Goal: Information Seeking & Learning: Learn about a topic

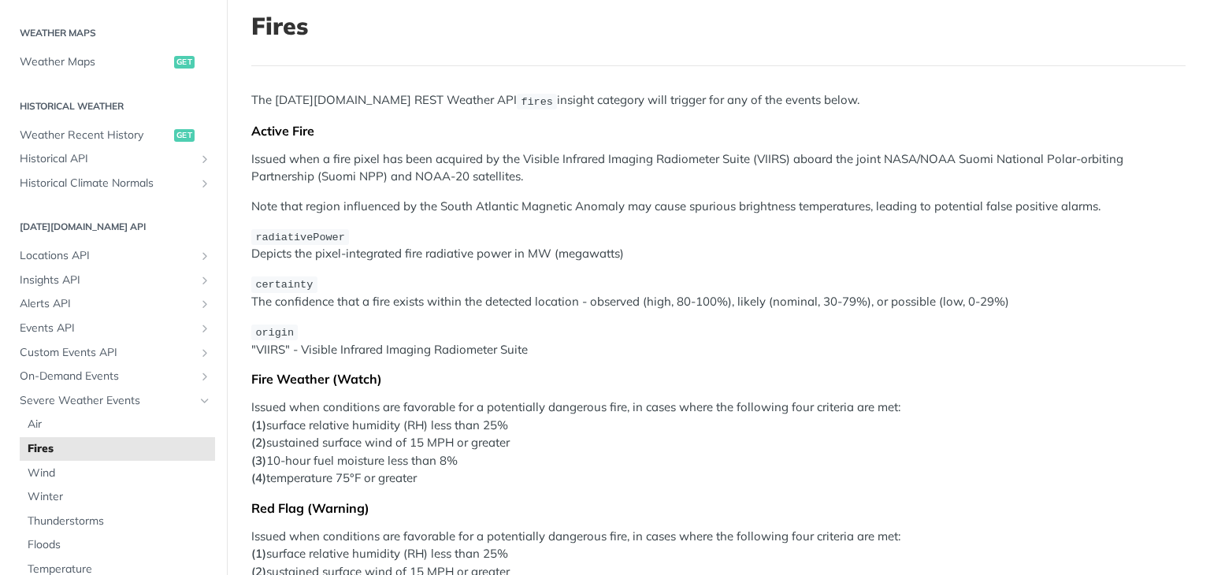
scroll to position [79, 0]
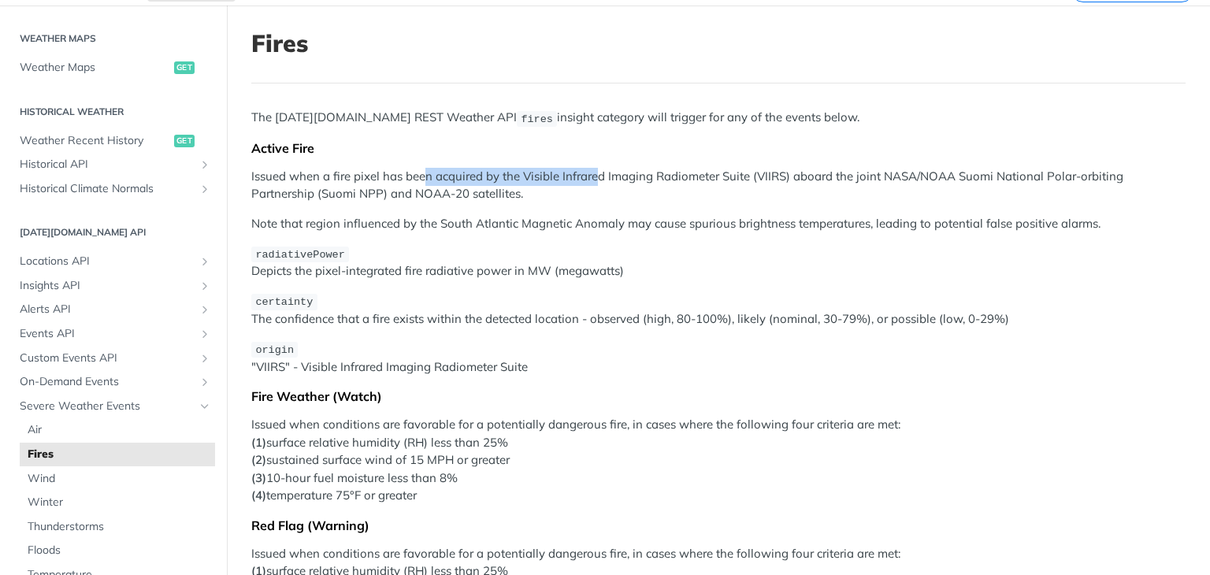
drag, startPoint x: 426, startPoint y: 177, endPoint x: 600, endPoint y: 177, distance: 173.3
click at [600, 177] on p "Issued when a fire pixel has been acquired by the Visible Infrared Imaging Radi…" at bounding box center [718, 185] width 934 height 35
click at [654, 183] on p "Issued when a fire pixel has been acquired by the Visible Infrared Imaging Radi…" at bounding box center [718, 185] width 934 height 35
drag, startPoint x: 524, startPoint y: 179, endPoint x: 791, endPoint y: 176, distance: 267.1
click at [791, 176] on p "Issued when a fire pixel has been acquired by the Visible Infrared Imaging Radi…" at bounding box center [718, 185] width 934 height 35
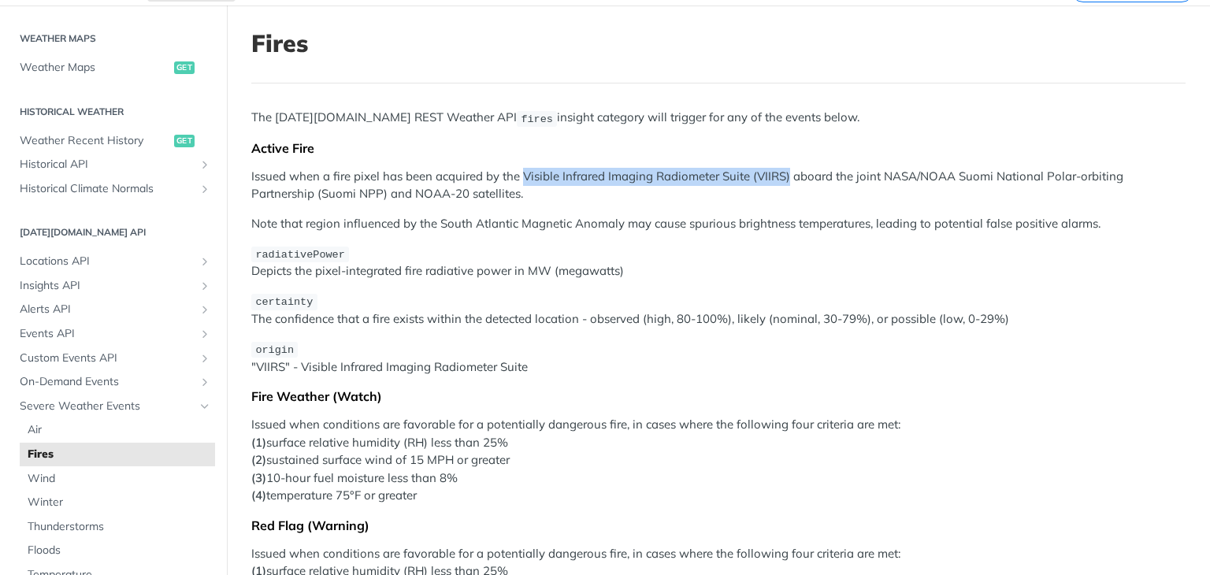
copy p "Visible Infrared Imaging Radiometer Suite (VIIRS)"
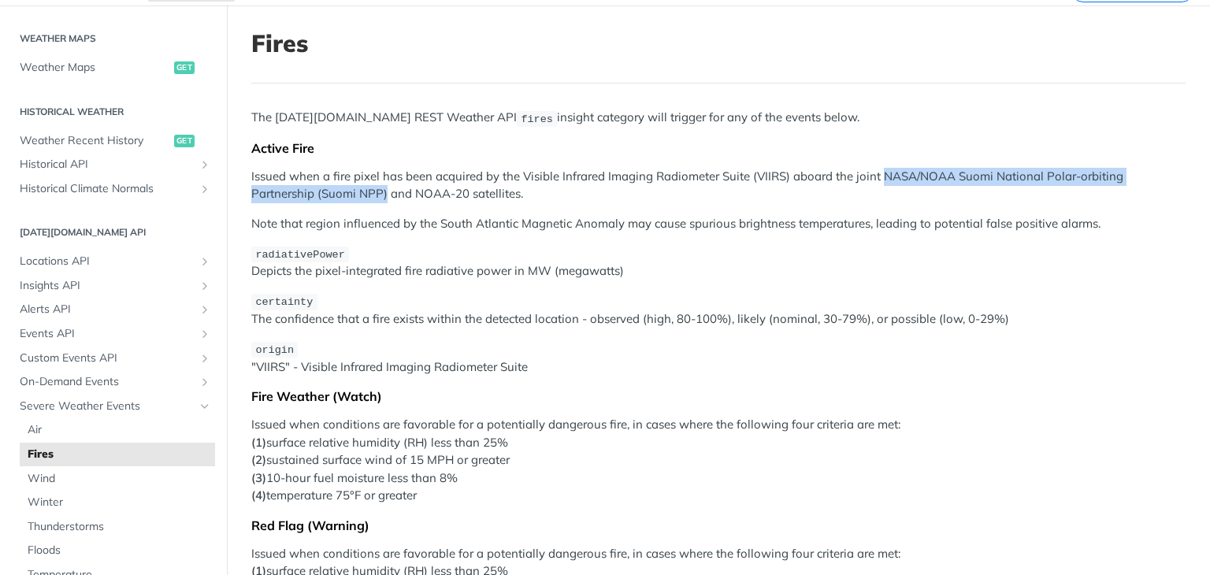
drag, startPoint x: 883, startPoint y: 174, endPoint x: 388, endPoint y: 188, distance: 495.8
click at [388, 188] on p "Issued when a fire pixel has been acquired by the Visible Infrared Imaging Radi…" at bounding box center [718, 185] width 934 height 35
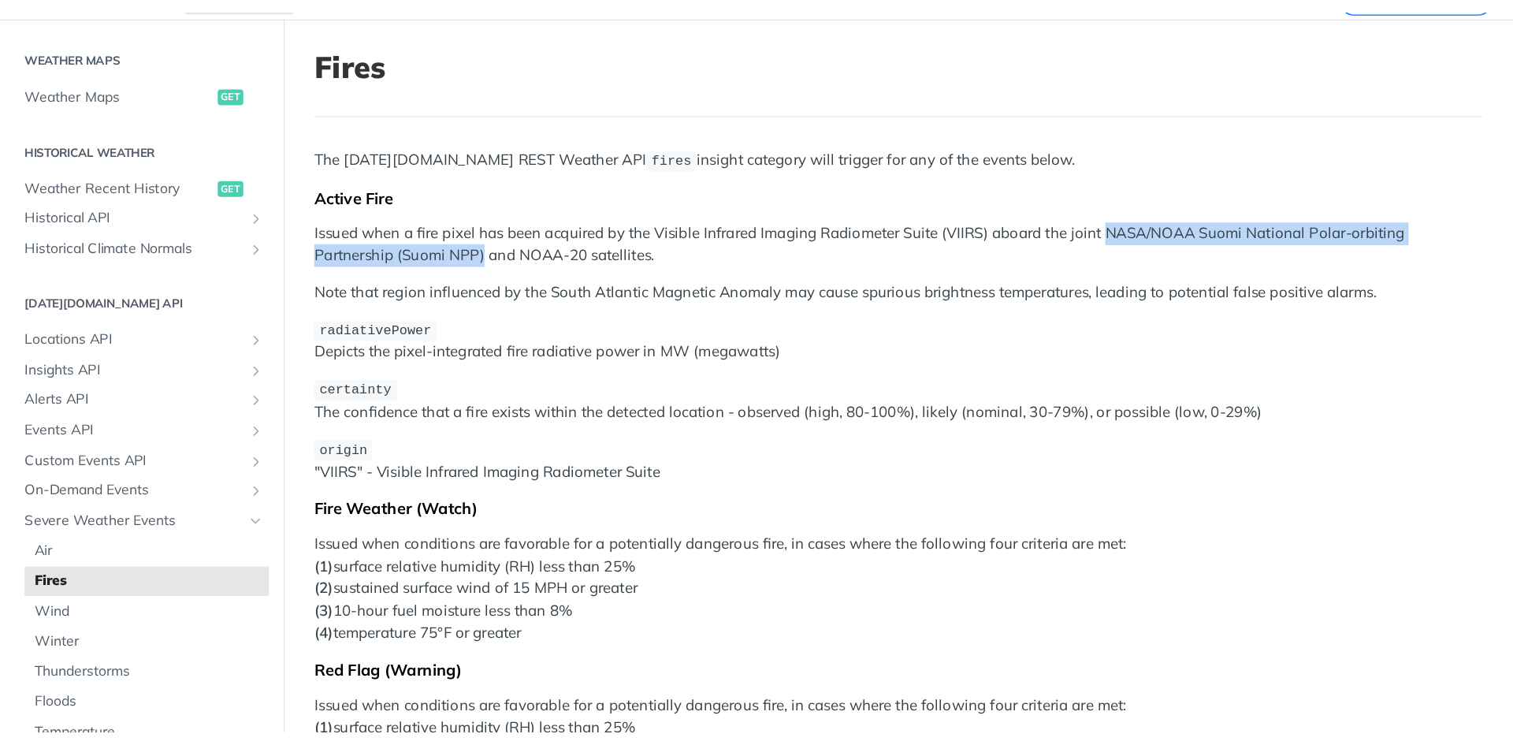
scroll to position [472, 0]
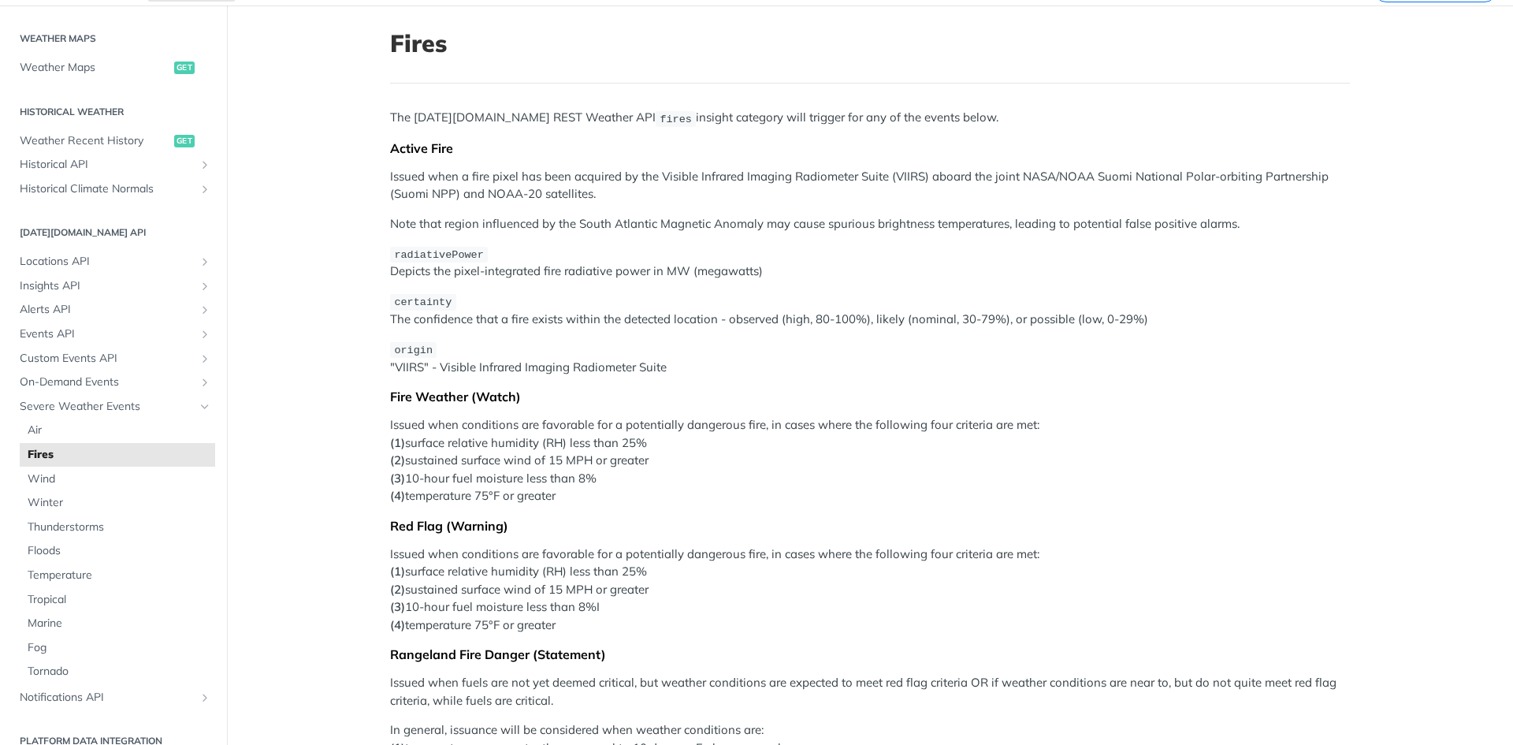
click at [564, 352] on p "origin "VIIRS" - Visible Infrared Imaging Radiometer Suite" at bounding box center [870, 358] width 960 height 36
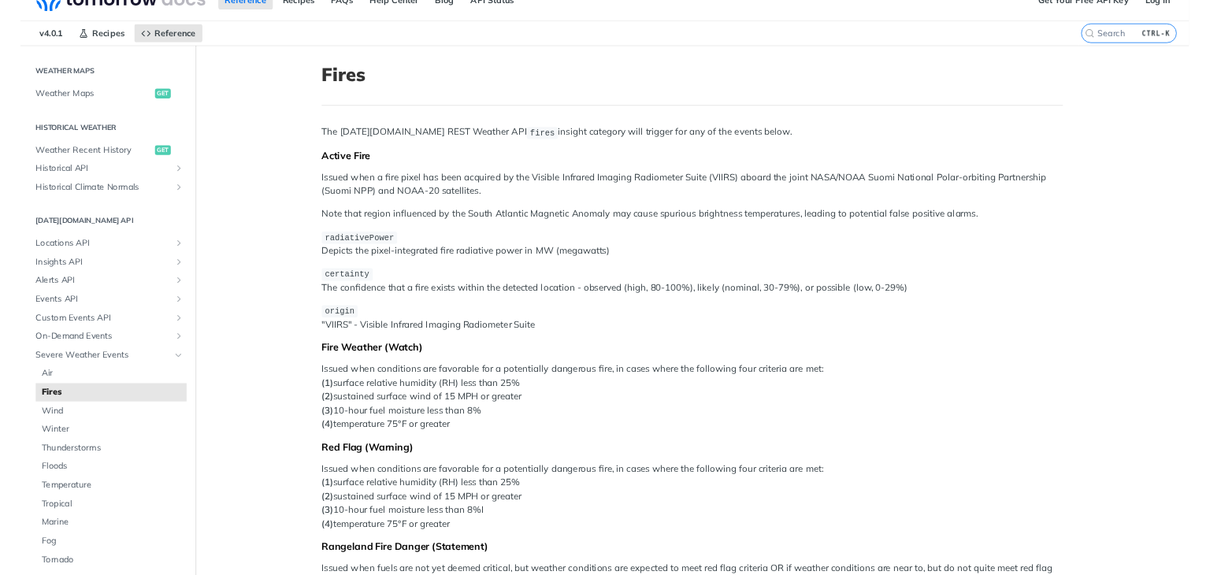
scroll to position [0, 0]
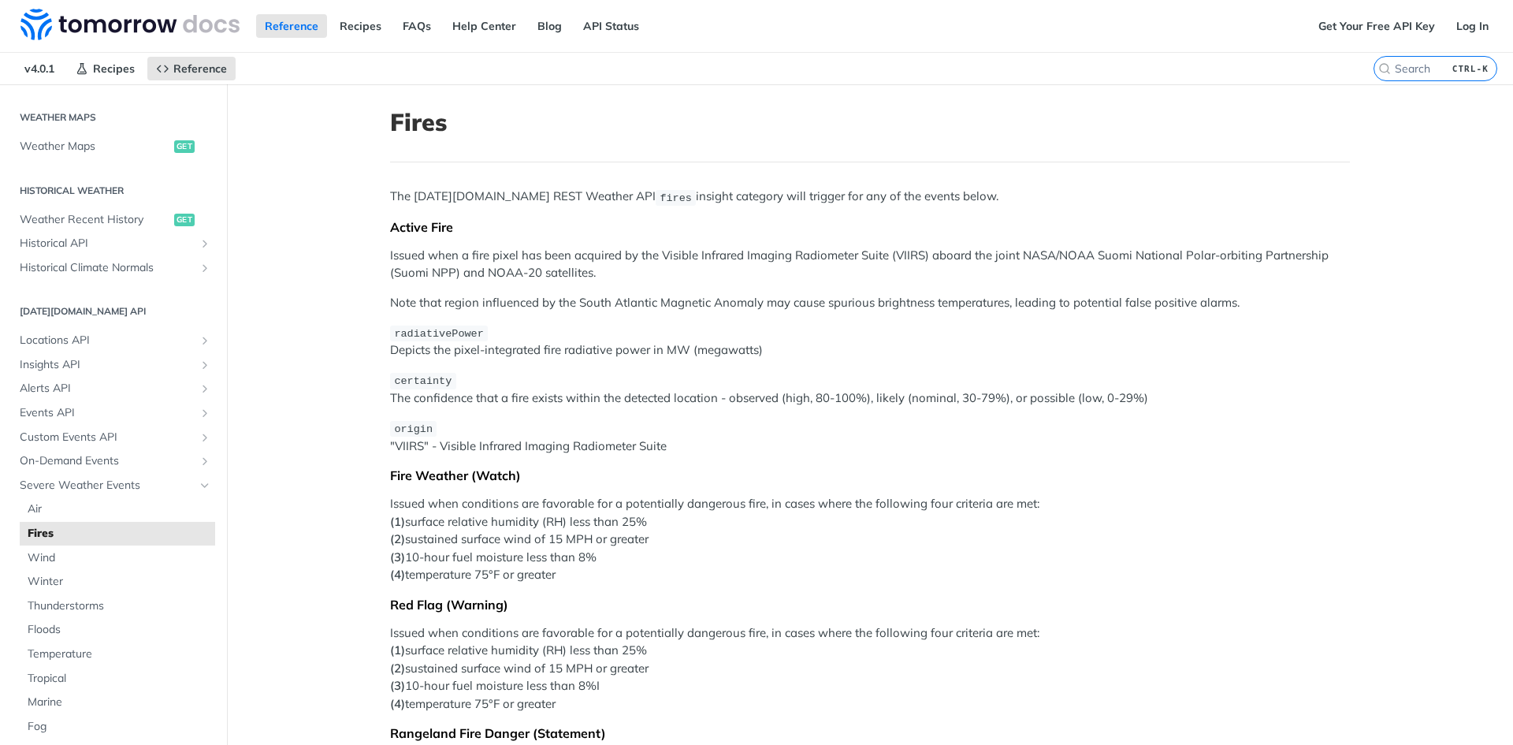
click at [691, 248] on p "Issued when a fire pixel has been acquired by the Visible Infrared Imaging Radi…" at bounding box center [870, 264] width 960 height 35
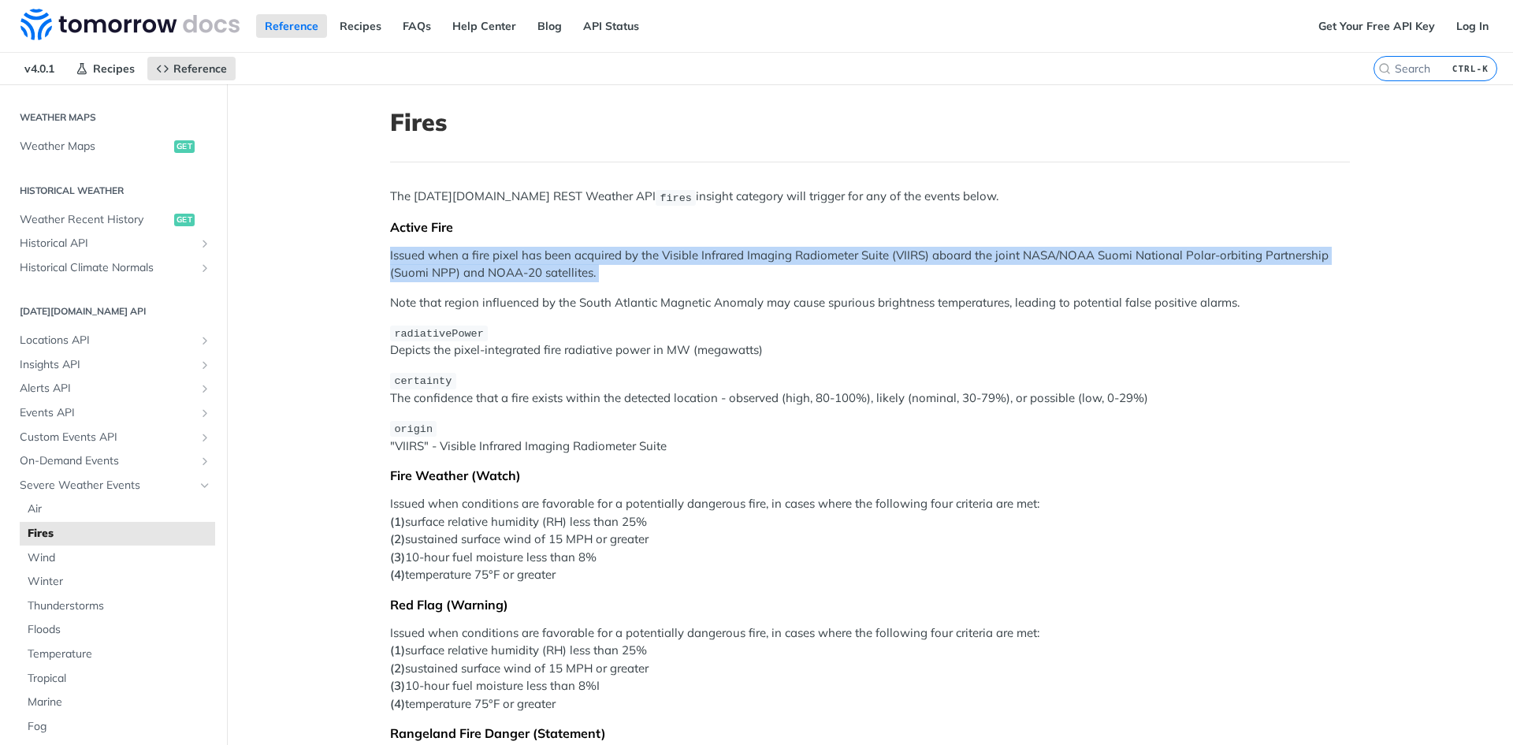
click at [691, 248] on p "Issued when a fire pixel has been acquired by the Visible Infrared Imaging Radi…" at bounding box center [870, 264] width 960 height 35
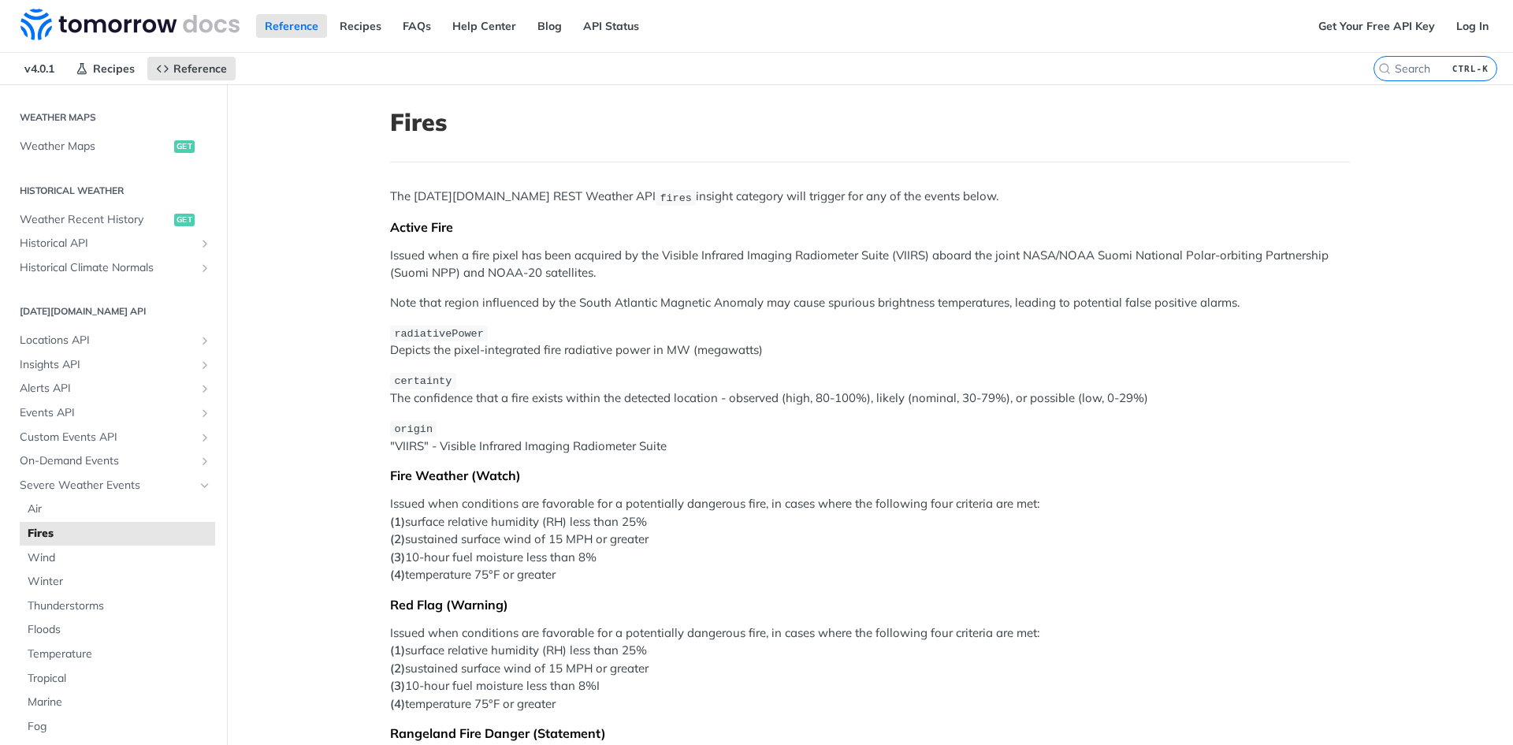
click at [694, 314] on div "The Tomorrow.io REST Weather API fires insight category will trigger for any of…" at bounding box center [870, 529] width 960 height 683
click at [529, 263] on p "Issued when a fire pixel has been acquired by the Visible Infrared Imaging Radi…" at bounding box center [870, 264] width 960 height 35
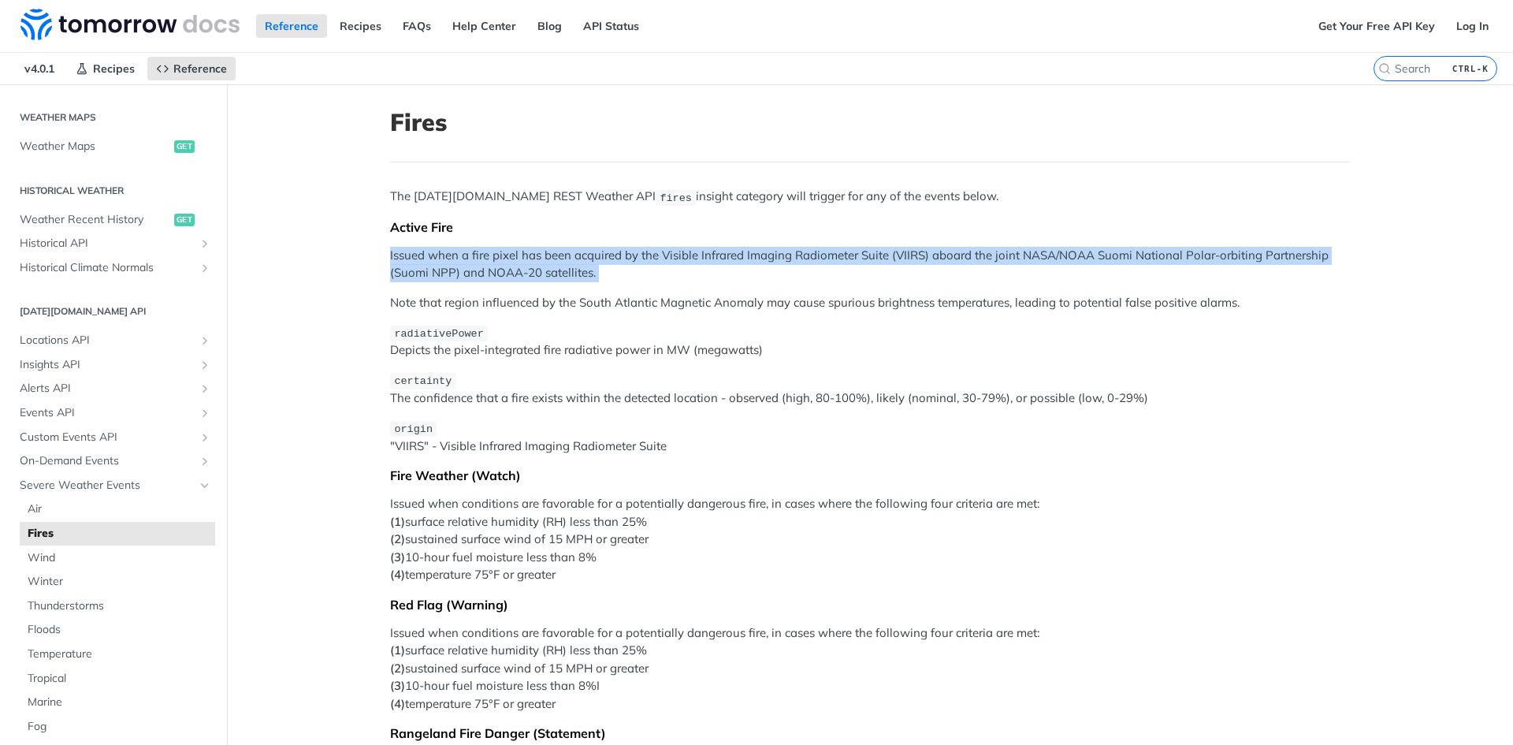
click at [529, 263] on p "Issued when a fire pixel has been acquired by the Visible Infrared Imaging Radi…" at bounding box center [870, 264] width 960 height 35
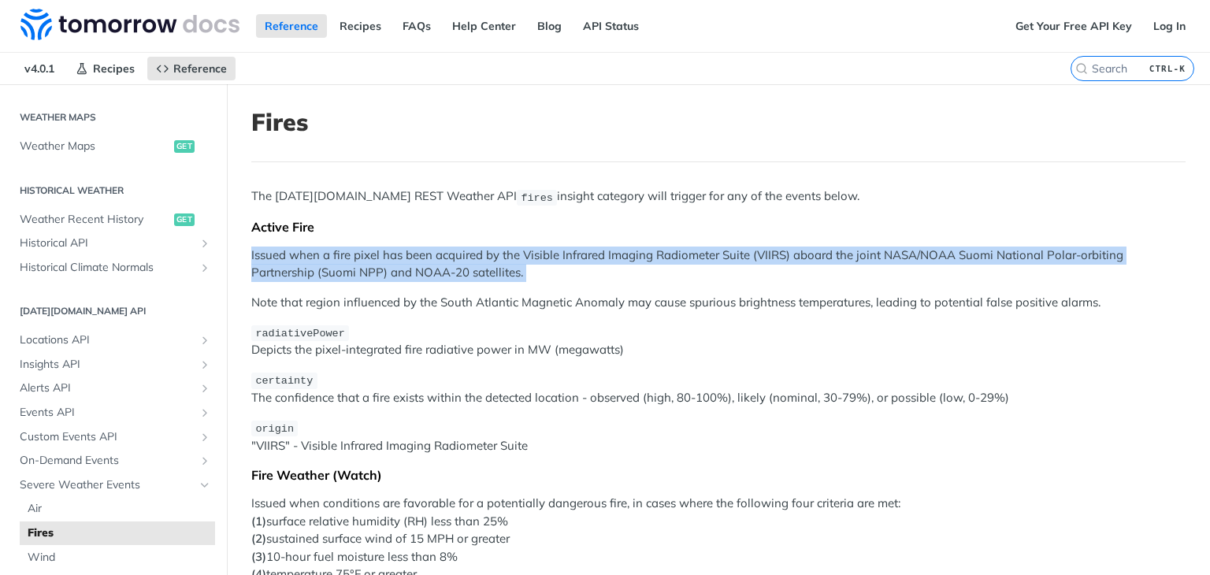
scroll to position [472, 0]
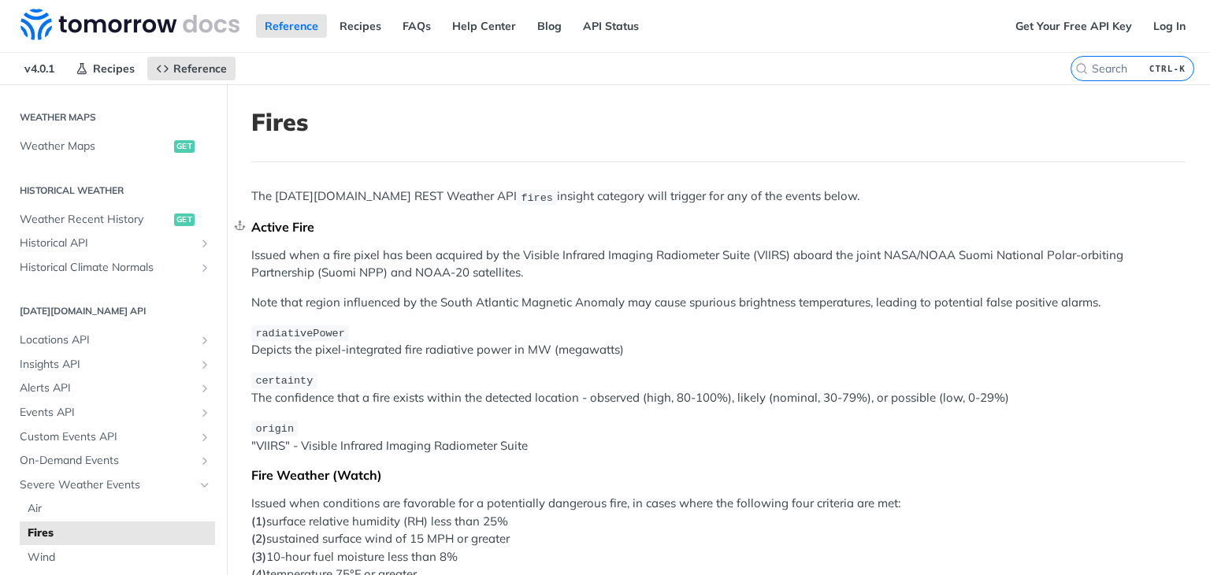
click at [767, 231] on div "Active Fire" at bounding box center [718, 227] width 934 height 16
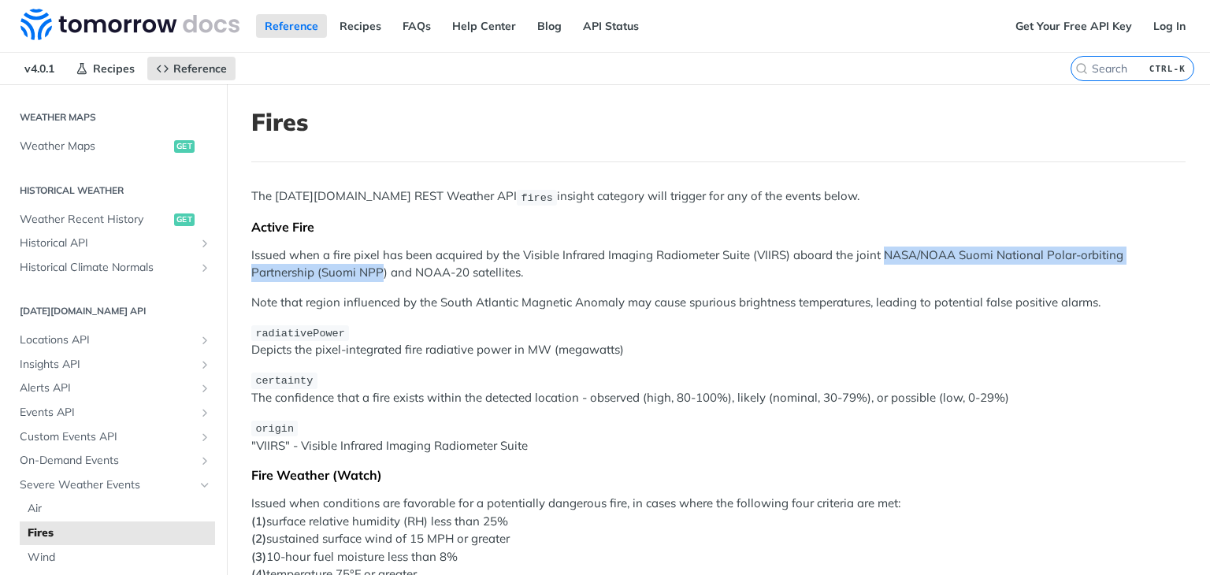
drag, startPoint x: 885, startPoint y: 252, endPoint x: 382, endPoint y: 270, distance: 503.0
click at [382, 270] on p "Issued when a fire pixel has been acquired by the Visible Infrared Imaging Radi…" at bounding box center [718, 264] width 934 height 35
copy p "NASA/NOAA Suomi National Polar-orbiting Partnership (Suomi NPP"
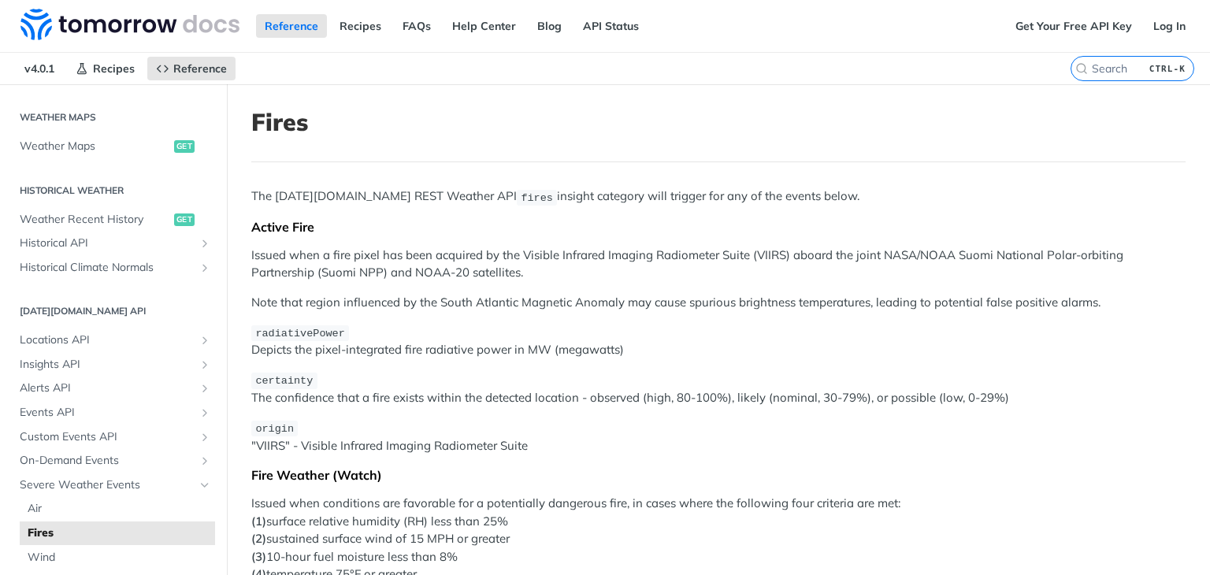
drag, startPoint x: 542, startPoint y: 279, endPoint x: 497, endPoint y: 269, distance: 46.1
click at [529, 269] on p "Issued when a fire pixel has been acquired by the Visible Infrared Imaging Radi…" at bounding box center [718, 264] width 934 height 35
drag, startPoint x: 411, startPoint y: 269, endPoint x: 467, endPoint y: 270, distance: 56.7
click at [467, 270] on p "Issued when a fire pixel has been acquired by the Visible Infrared Imaging Radi…" at bounding box center [718, 264] width 934 height 35
copy p "NOAA-20"
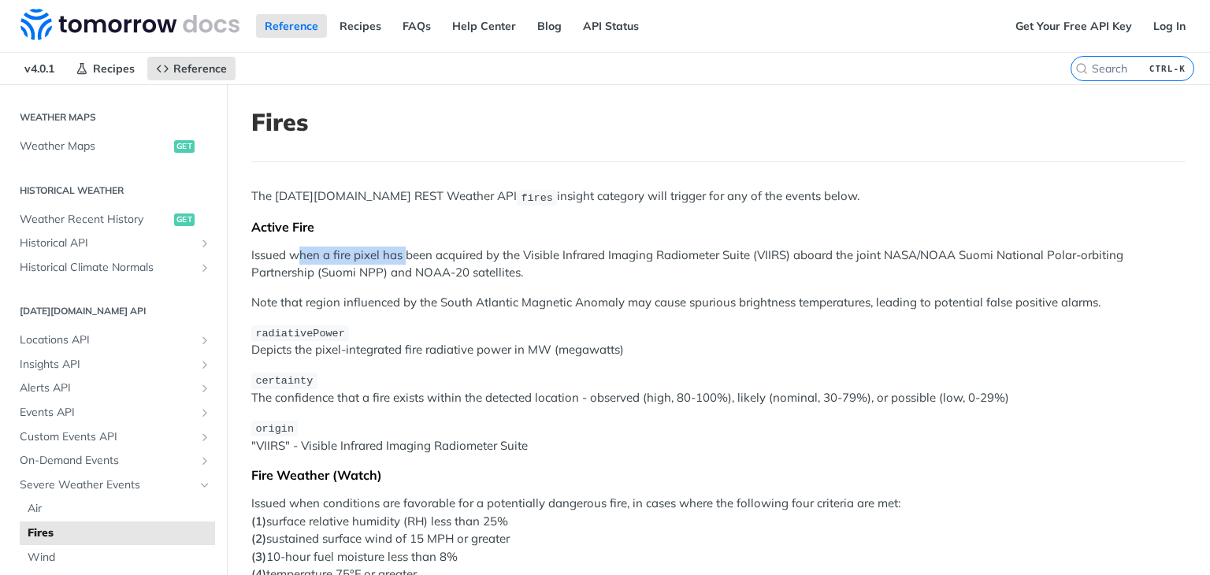
drag, startPoint x: 299, startPoint y: 259, endPoint x: 407, endPoint y: 258, distance: 107.2
click at [407, 258] on p "Issued when a fire pixel has been acquired by the Visible Infrared Imaging Radi…" at bounding box center [718, 264] width 934 height 35
drag, startPoint x: 473, startPoint y: 257, endPoint x: 567, endPoint y: 256, distance: 93.8
click at [567, 256] on p "Issued when a fire pixel has been acquired by the Visible Infrared Imaging Radi…" at bounding box center [718, 264] width 934 height 35
click at [627, 254] on p "Issued when a fire pixel has been acquired by the Visible Infrared Imaging Radi…" at bounding box center [718, 264] width 934 height 35
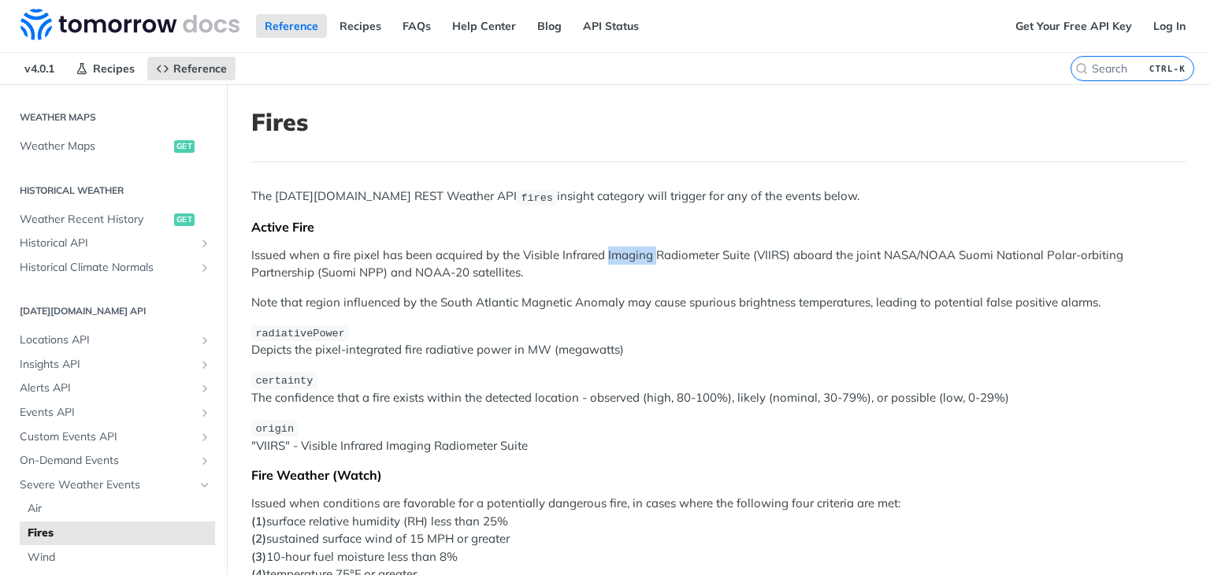
click at [627, 254] on p "Issued when a fire pixel has been acquired by the Visible Infrared Imaging Radi…" at bounding box center [718, 264] width 934 height 35
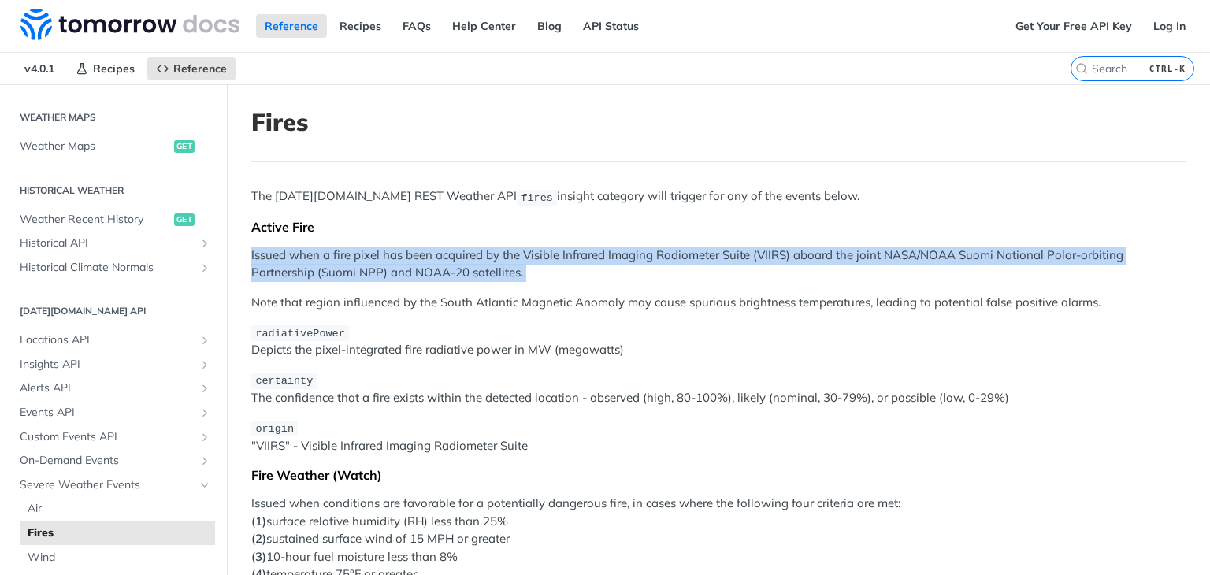
click at [627, 254] on p "Issued when a fire pixel has been acquired by the Visible Infrared Imaging Radi…" at bounding box center [718, 264] width 934 height 35
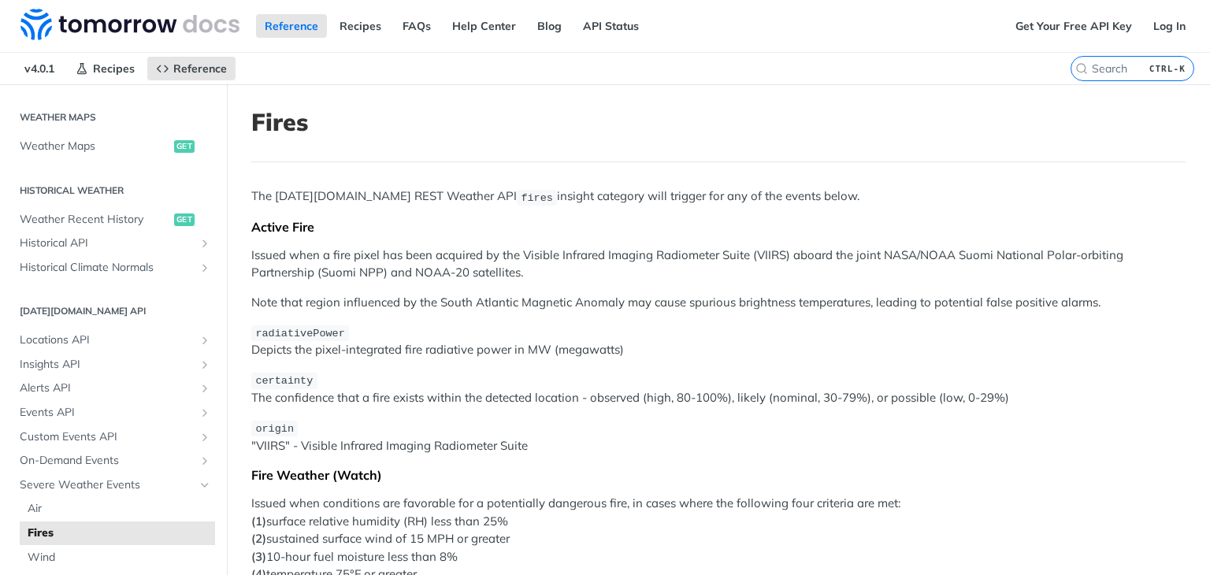
click at [591, 202] on p "The Tomorrow.io REST Weather API fires insight category will trigger for any of…" at bounding box center [718, 197] width 934 height 18
drag, startPoint x: 523, startPoint y: 255, endPoint x: 786, endPoint y: 253, distance: 263.2
click at [786, 253] on p "Issued when a fire pixel has been acquired by the Visible Infrared Imaging Radi…" at bounding box center [718, 264] width 934 height 35
copy p "Visible Infrared Imaging Radiometer Suite (VIIRS"
click at [708, 272] on p "Issued when a fire pixel has been acquired by the Visible Infrared Imaging Radi…" at bounding box center [718, 264] width 934 height 35
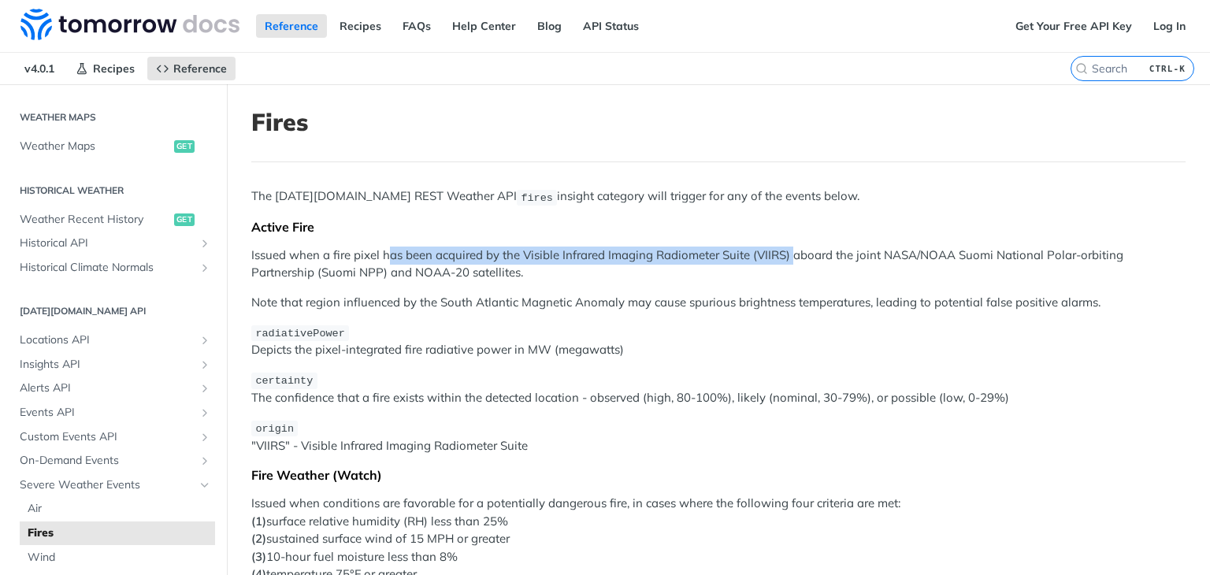
drag, startPoint x: 388, startPoint y: 255, endPoint x: 794, endPoint y: 251, distance: 405.8
click at [794, 251] on p "Issued when a fire pixel has been acquired by the Visible Infrared Imaging Radi…" at bounding box center [718, 264] width 934 height 35
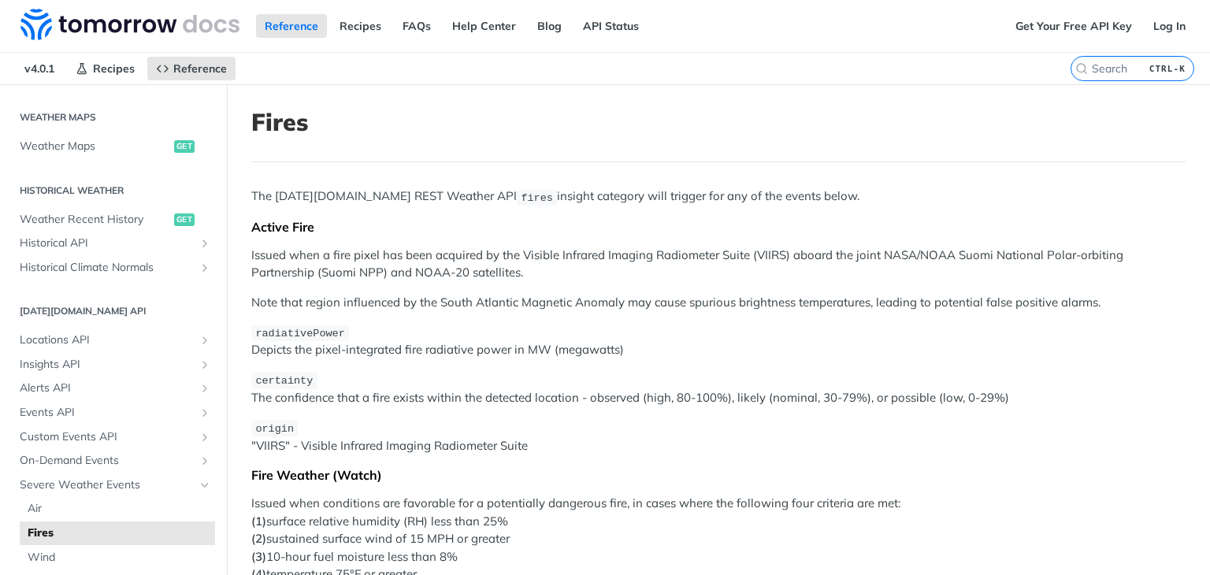
click at [830, 251] on p "Issued when a fire pixel has been acquired by the Visible Infrared Imaging Radi…" at bounding box center [718, 264] width 934 height 35
drag, startPoint x: 362, startPoint y: 300, endPoint x: 766, endPoint y: 303, distance: 403.4
click at [766, 303] on p "Note that region influenced by the South Atlantic Magnetic Anomaly may cause sp…" at bounding box center [718, 303] width 934 height 18
click at [775, 303] on p "Note that region influenced by the South Atlantic Magnetic Anomaly may cause sp…" at bounding box center [718, 303] width 934 height 18
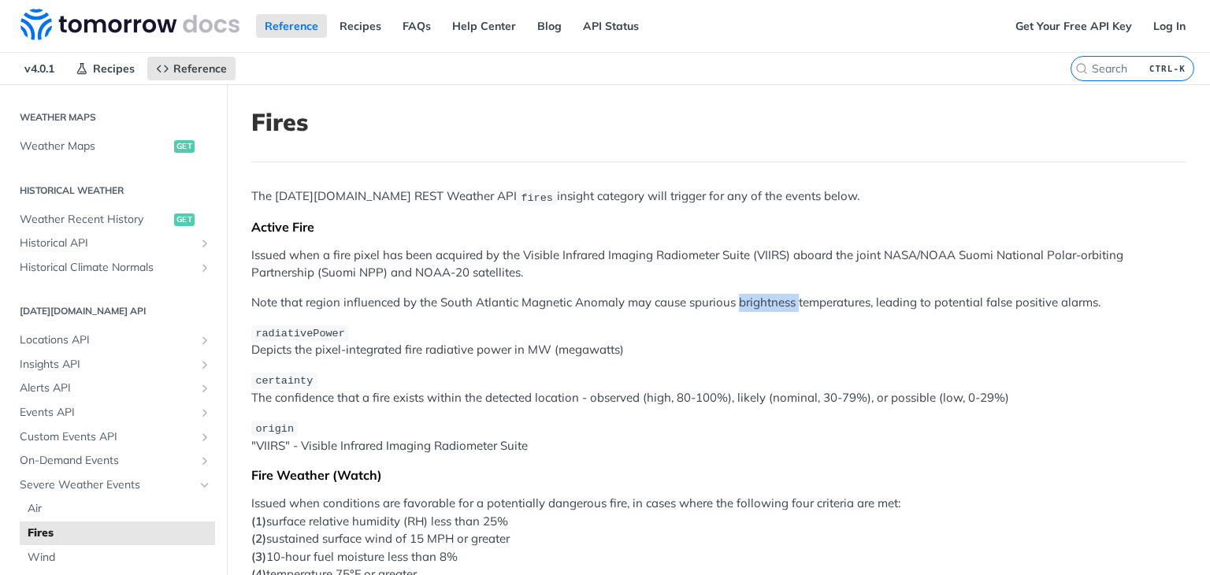
click at [775, 303] on p "Note that region influenced by the South Atlantic Magnetic Anomaly may cause sp…" at bounding box center [718, 303] width 934 height 18
click at [716, 303] on p "Note that region influenced by the South Atlantic Magnetic Anomaly may cause sp…" at bounding box center [718, 303] width 934 height 18
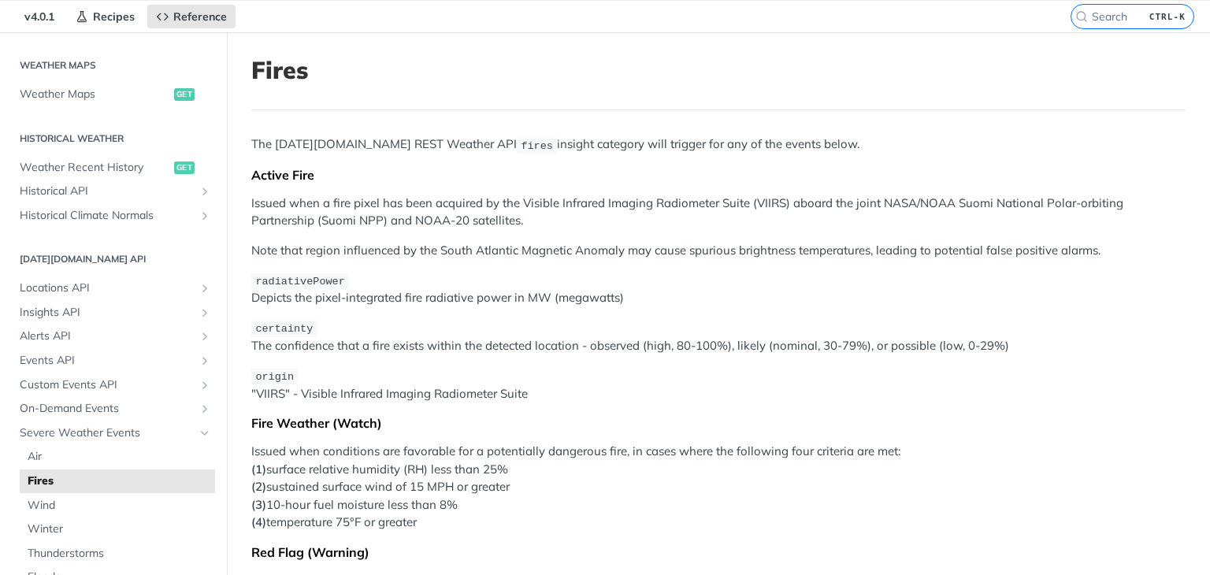
scroll to position [79, 0]
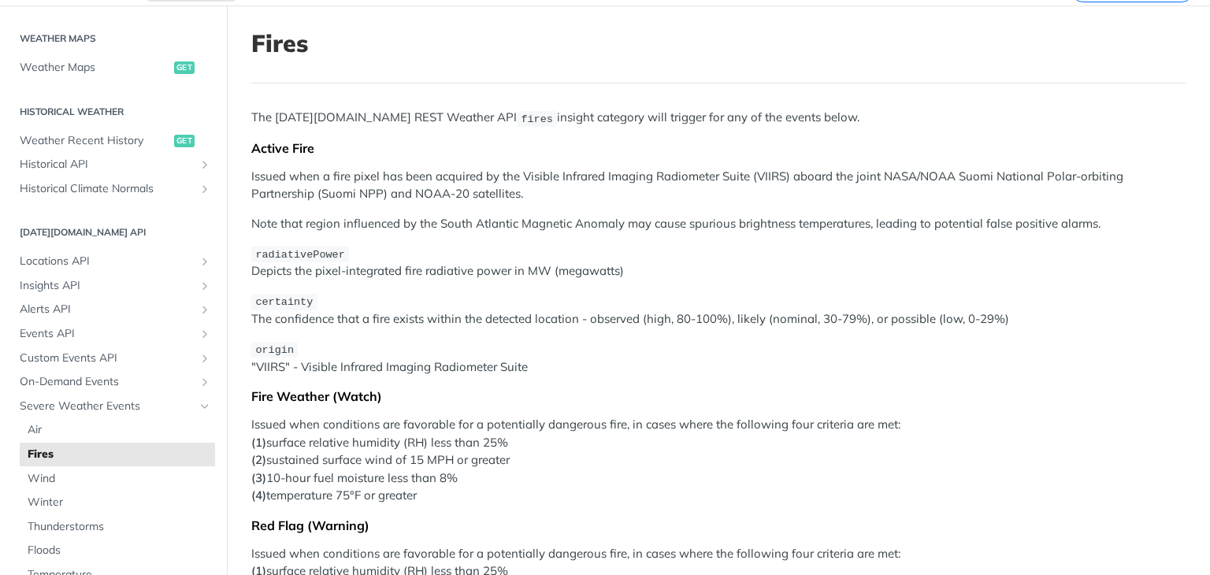
click at [521, 118] on span "fires" at bounding box center [537, 119] width 32 height 12
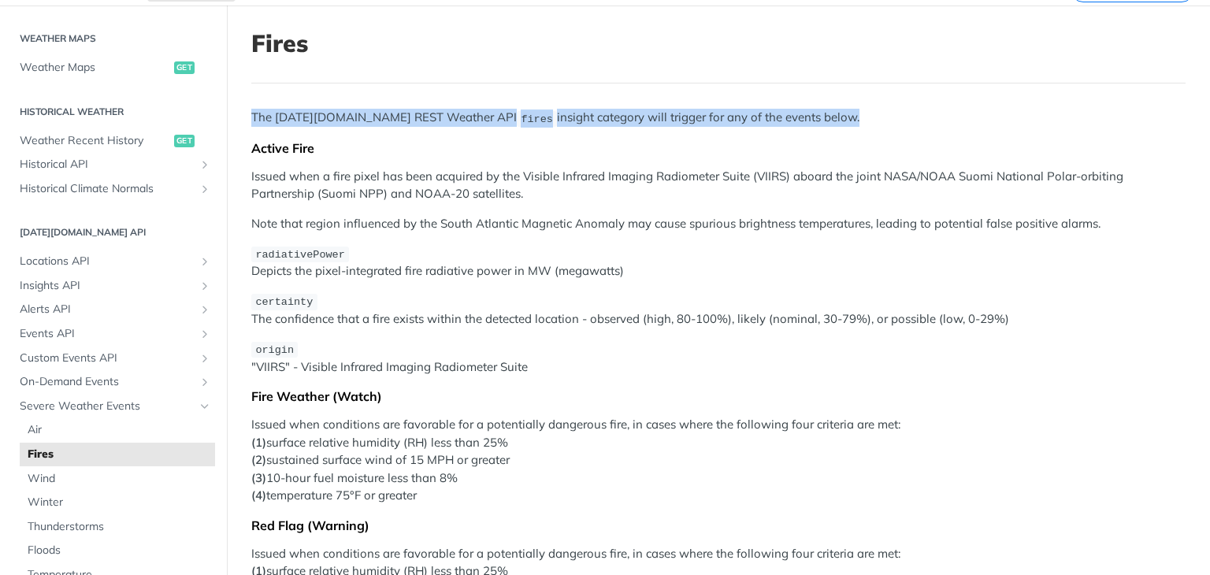
click at [521, 118] on span "fires" at bounding box center [537, 119] width 32 height 12
click at [477, 87] on article "Fires The Tomorrow.io REST Weather API fires insight category will trigger for …" at bounding box center [718, 512] width 983 height 1012
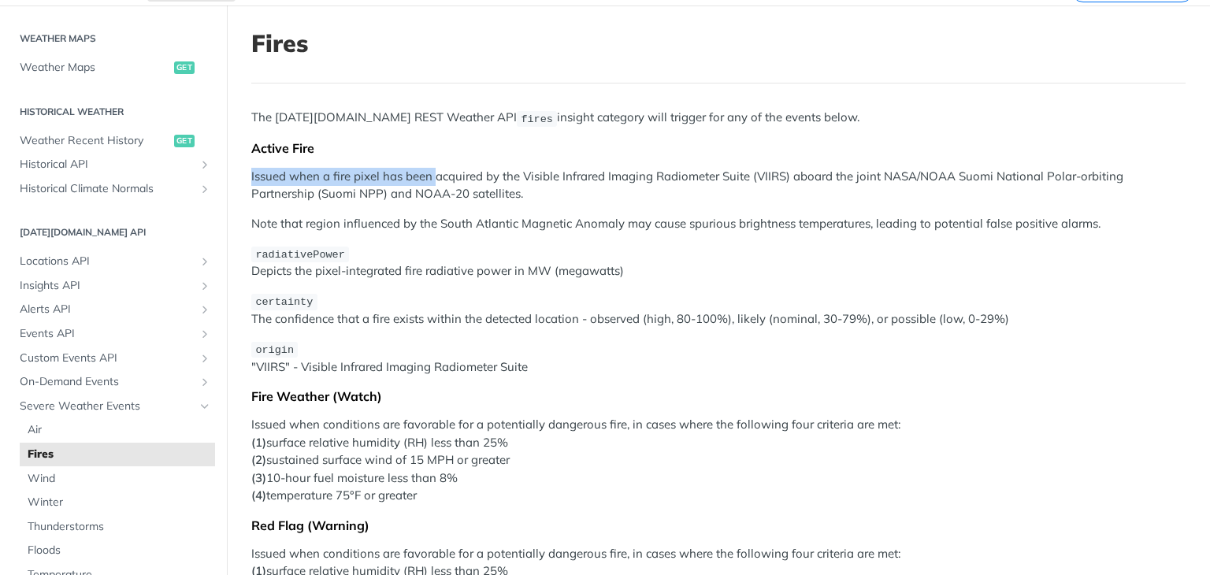
drag, startPoint x: 248, startPoint y: 176, endPoint x: 438, endPoint y: 176, distance: 189.9
click at [438, 176] on article "Fires The Tomorrow.io REST Weather API fires insight category will trigger for …" at bounding box center [718, 512] width 983 height 1012
click at [766, 174] on p "Issued when a fire pixel has been acquired by the Visible Infrared Imaging Radi…" at bounding box center [718, 185] width 934 height 35
copy p "VIIRS"
